Goal: Task Accomplishment & Management: Manage account settings

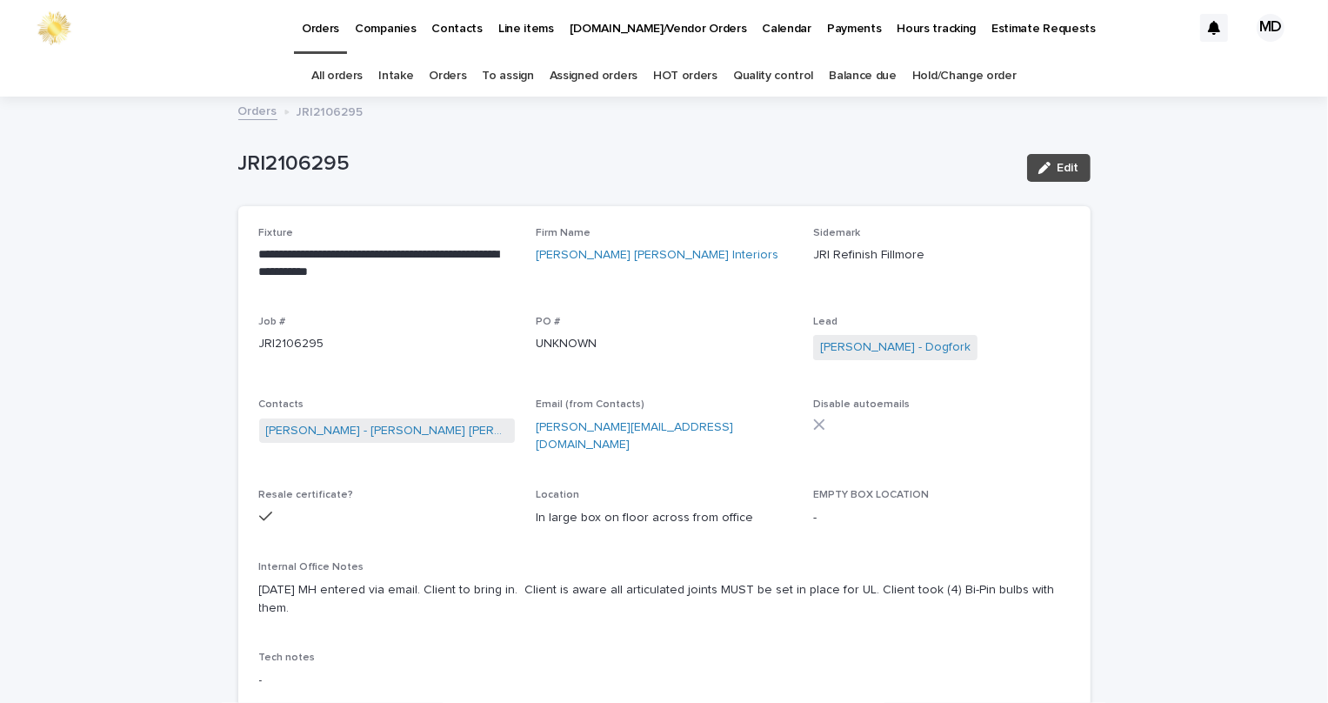
click at [453, 73] on link "Orders" at bounding box center [447, 76] width 37 height 41
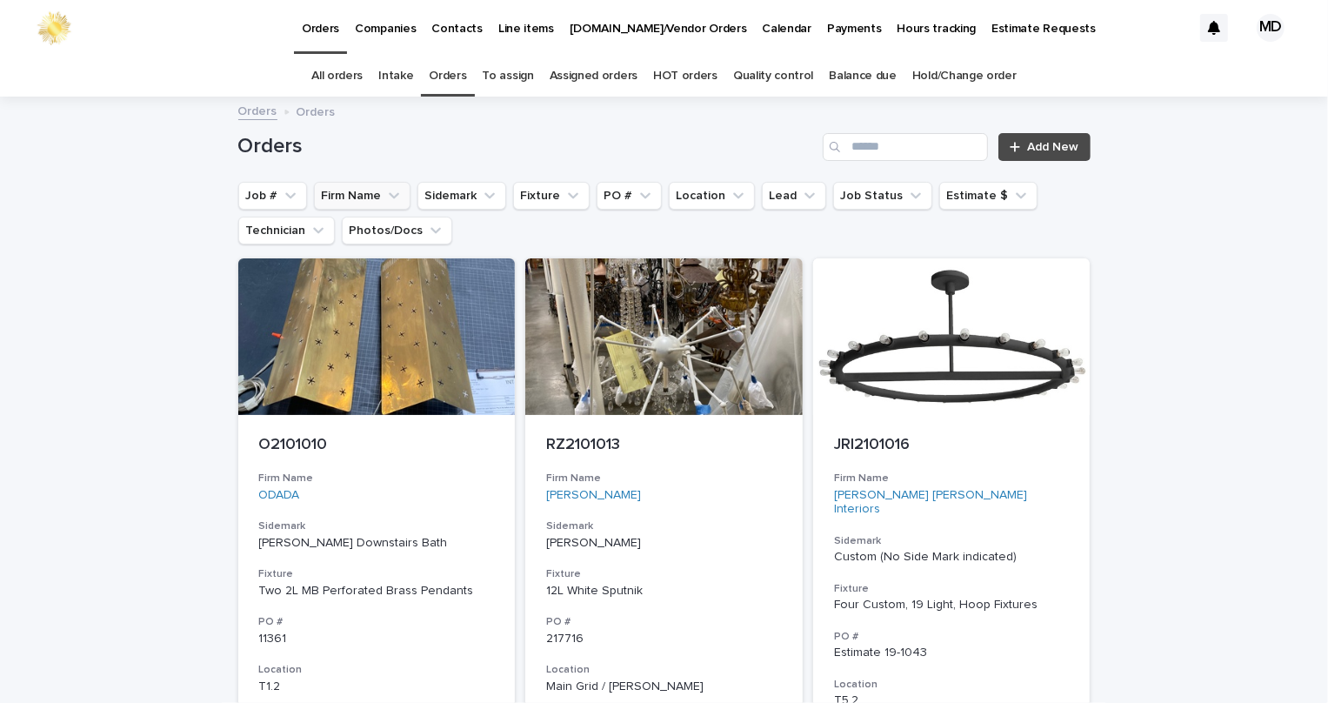
click at [357, 194] on button "Firm Name" at bounding box center [362, 196] width 97 height 28
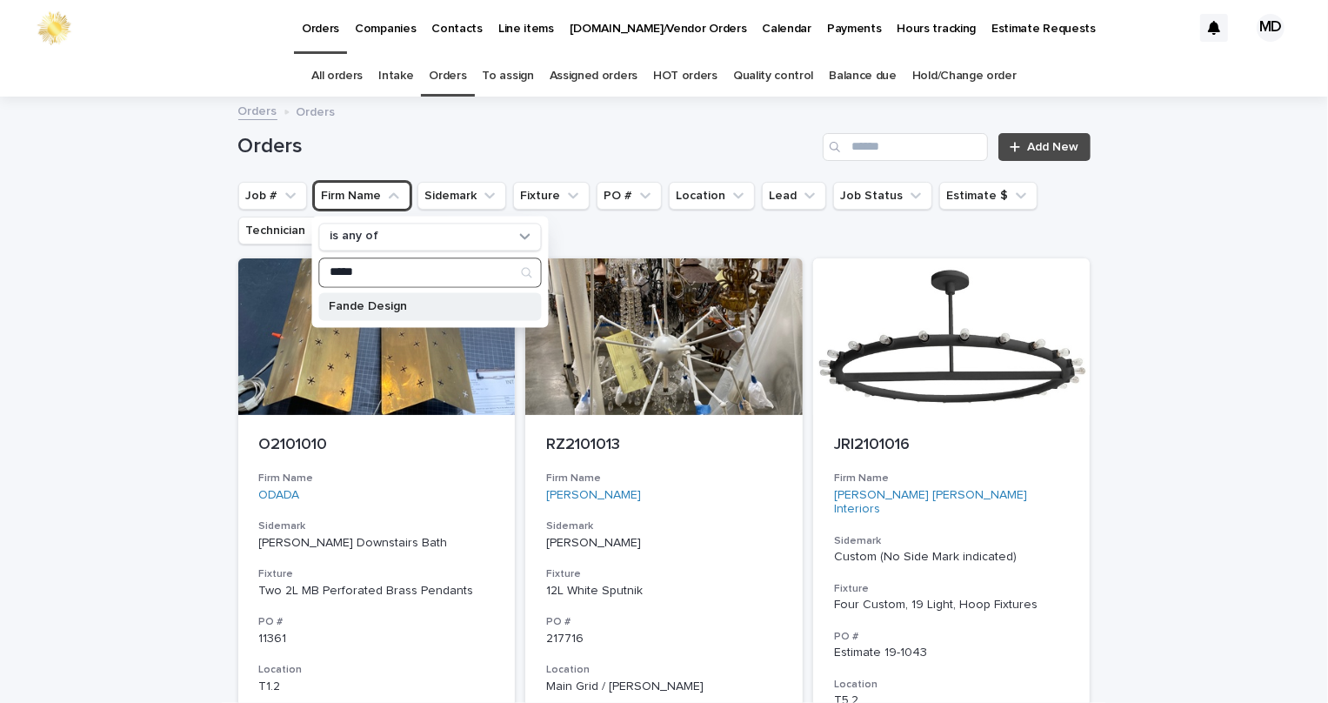
type input "*****"
click at [378, 304] on p "Fande Design" at bounding box center [421, 306] width 184 height 12
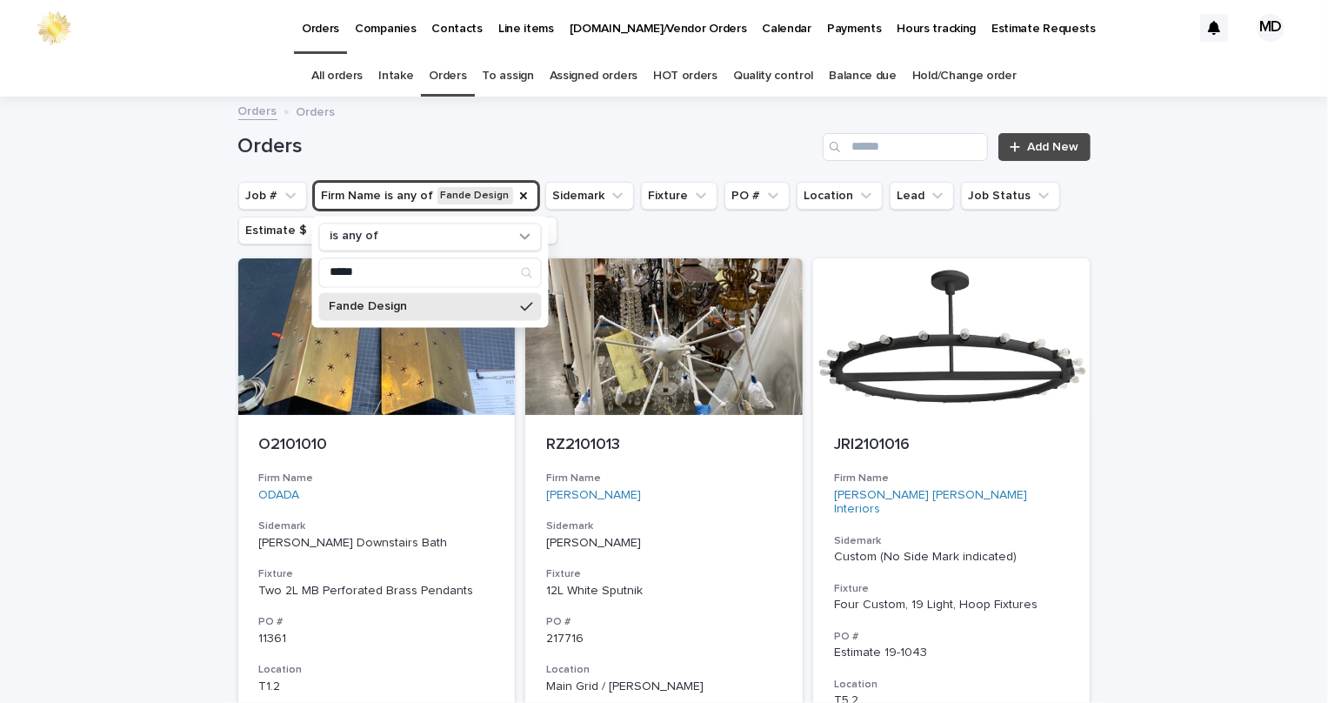
click at [559, 139] on h1 "Orders" at bounding box center [527, 146] width 579 height 25
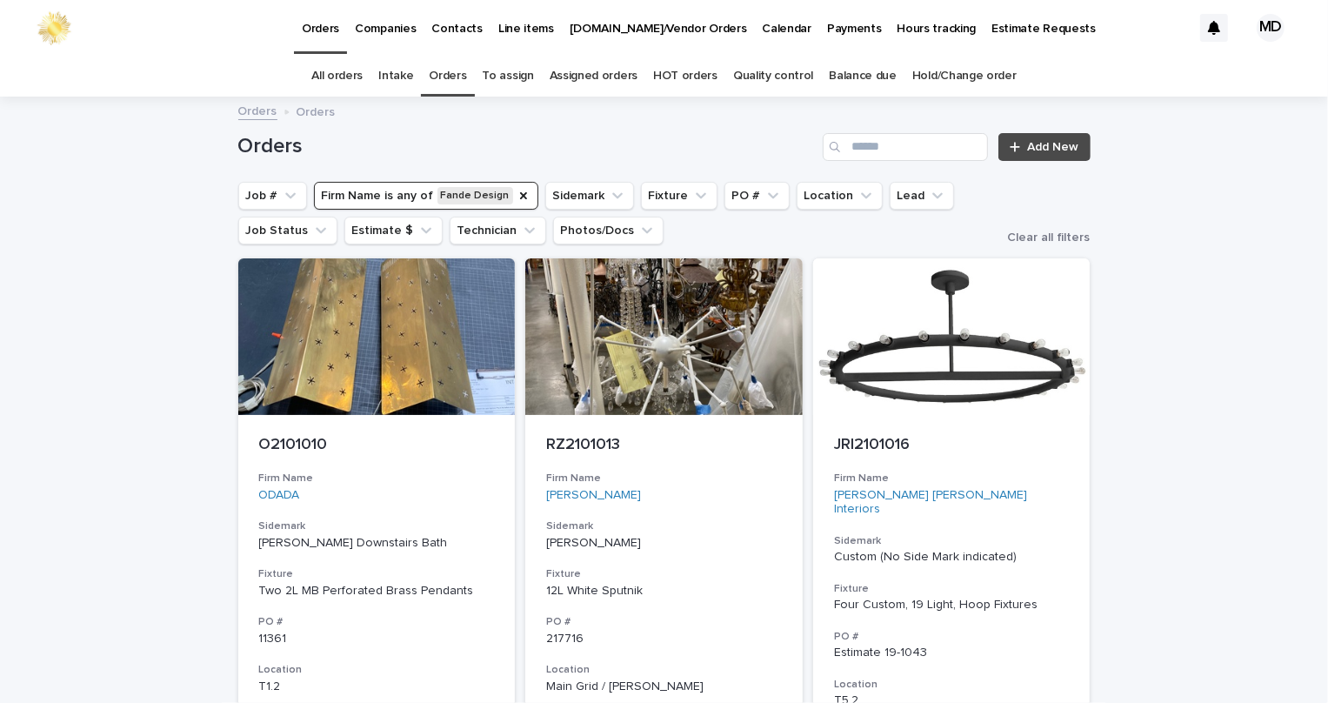
click at [604, 129] on div "Orders Add New" at bounding box center [664, 140] width 853 height 84
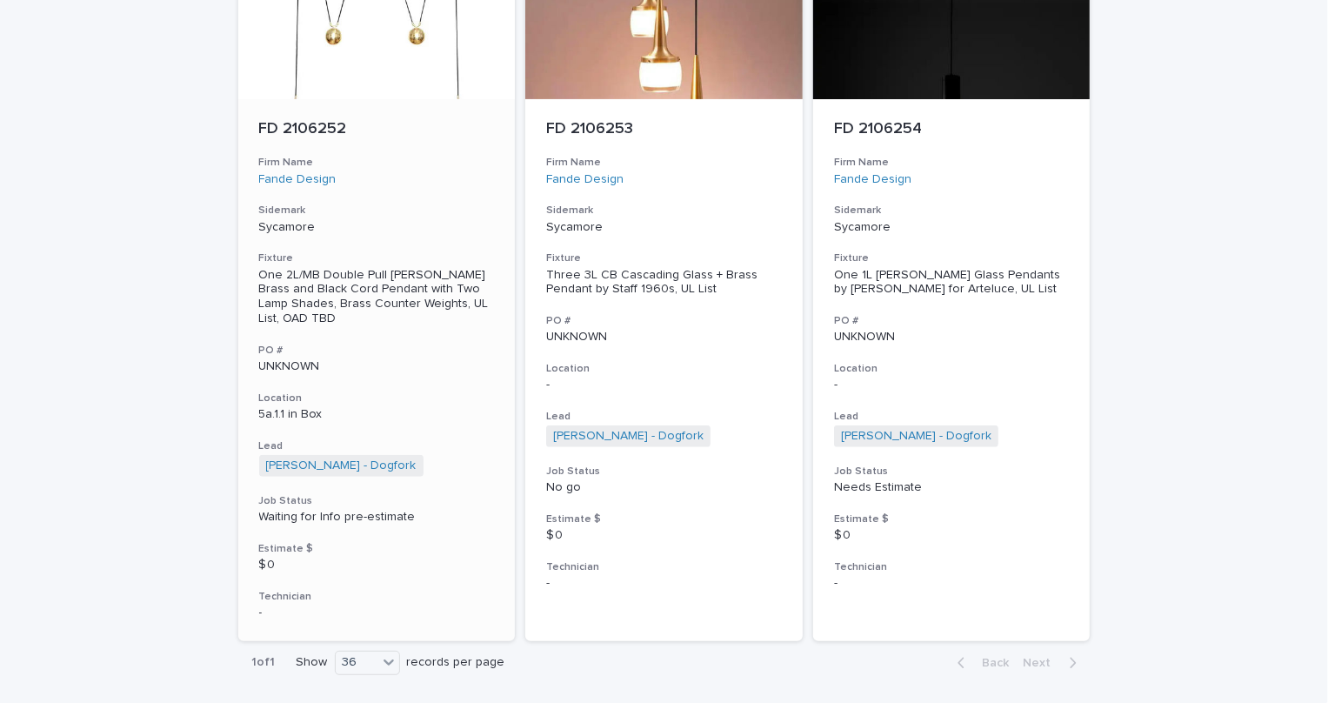
scroll to position [157, 0]
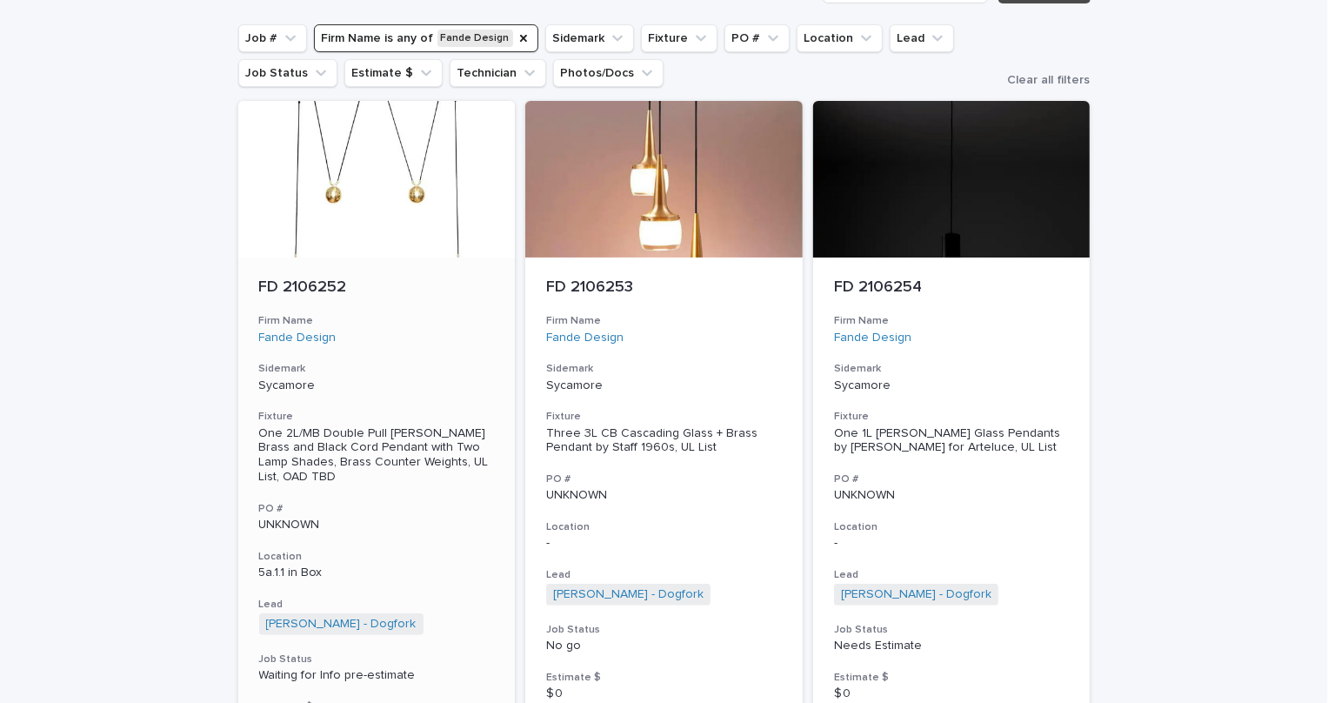
click at [316, 227] on div at bounding box center [377, 179] width 278 height 157
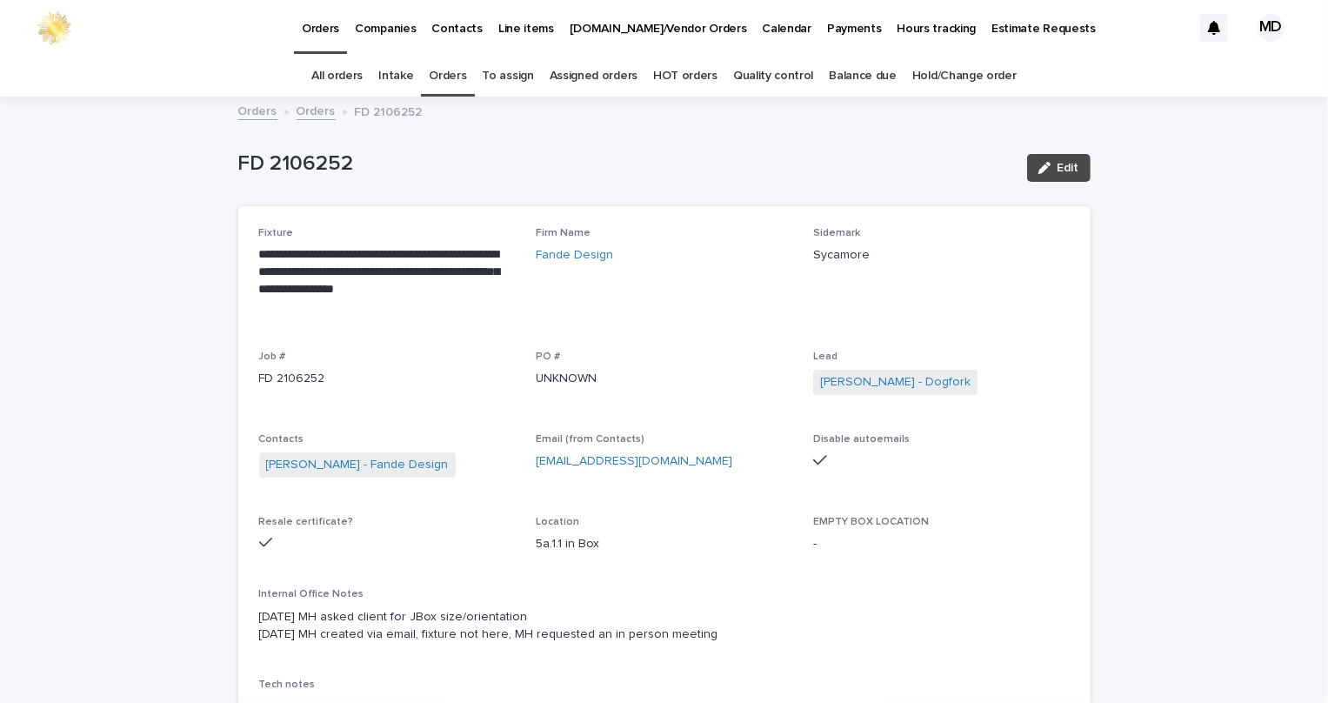
click at [1061, 170] on span "Edit" at bounding box center [1069, 168] width 22 height 12
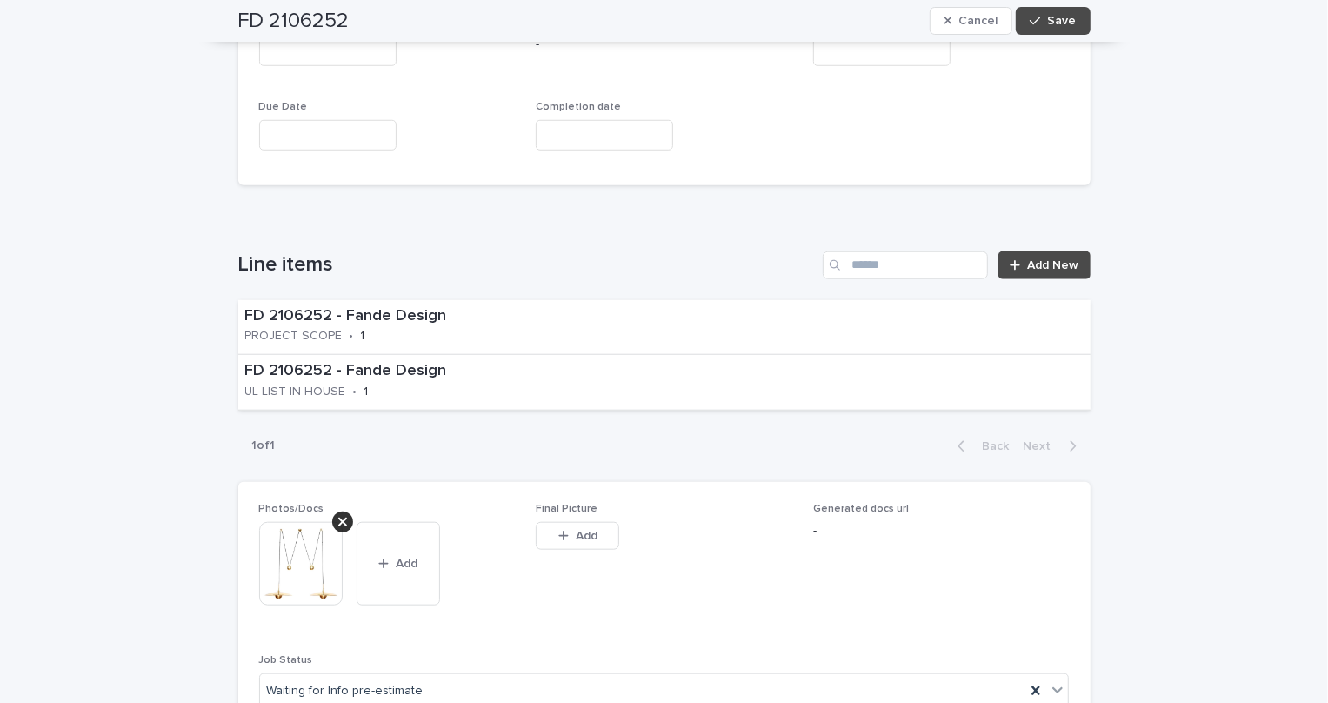
scroll to position [1107, 0]
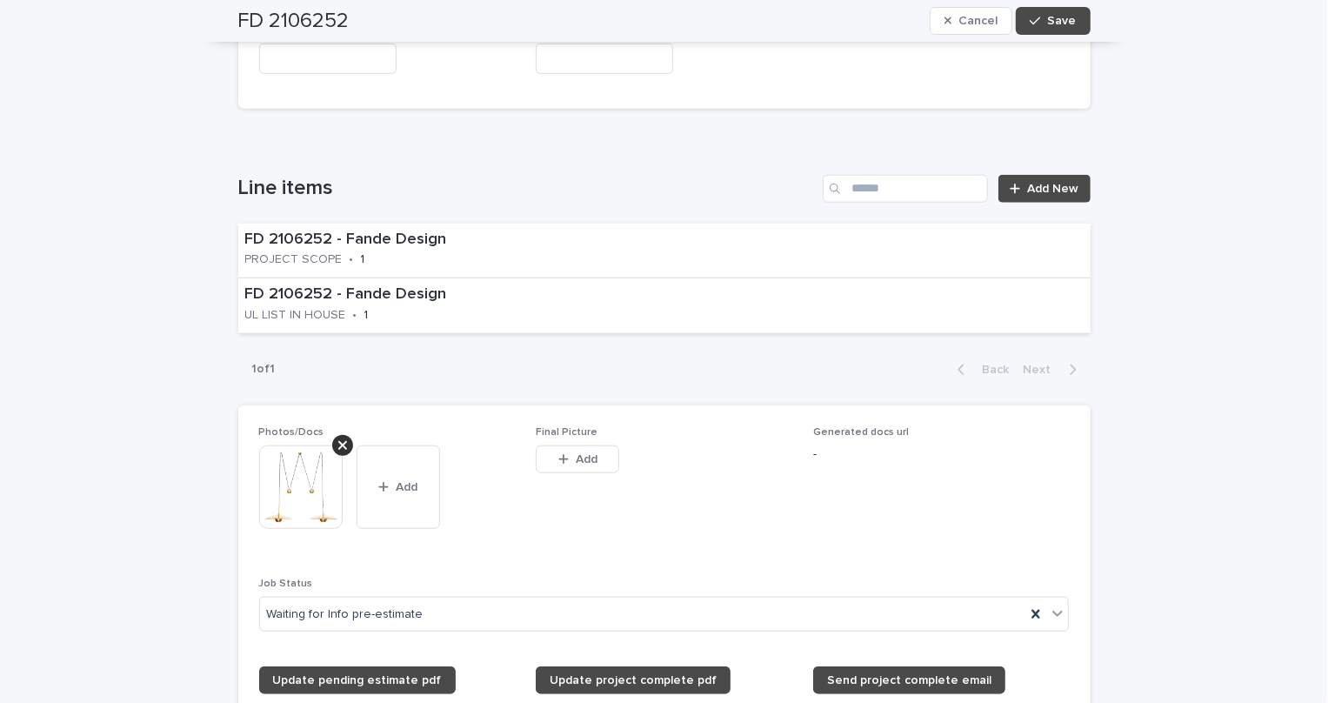
click at [485, 191] on div "Line items Add New FD 2106252 - Fande Design PROJECT SCOPE • 1 FD 2106252 - Fan…" at bounding box center [664, 283] width 853 height 217
click at [487, 231] on p "FD 2106252 - Fande Design" at bounding box center [406, 240] width 322 height 19
